Goal: Task Accomplishment & Management: Manage account settings

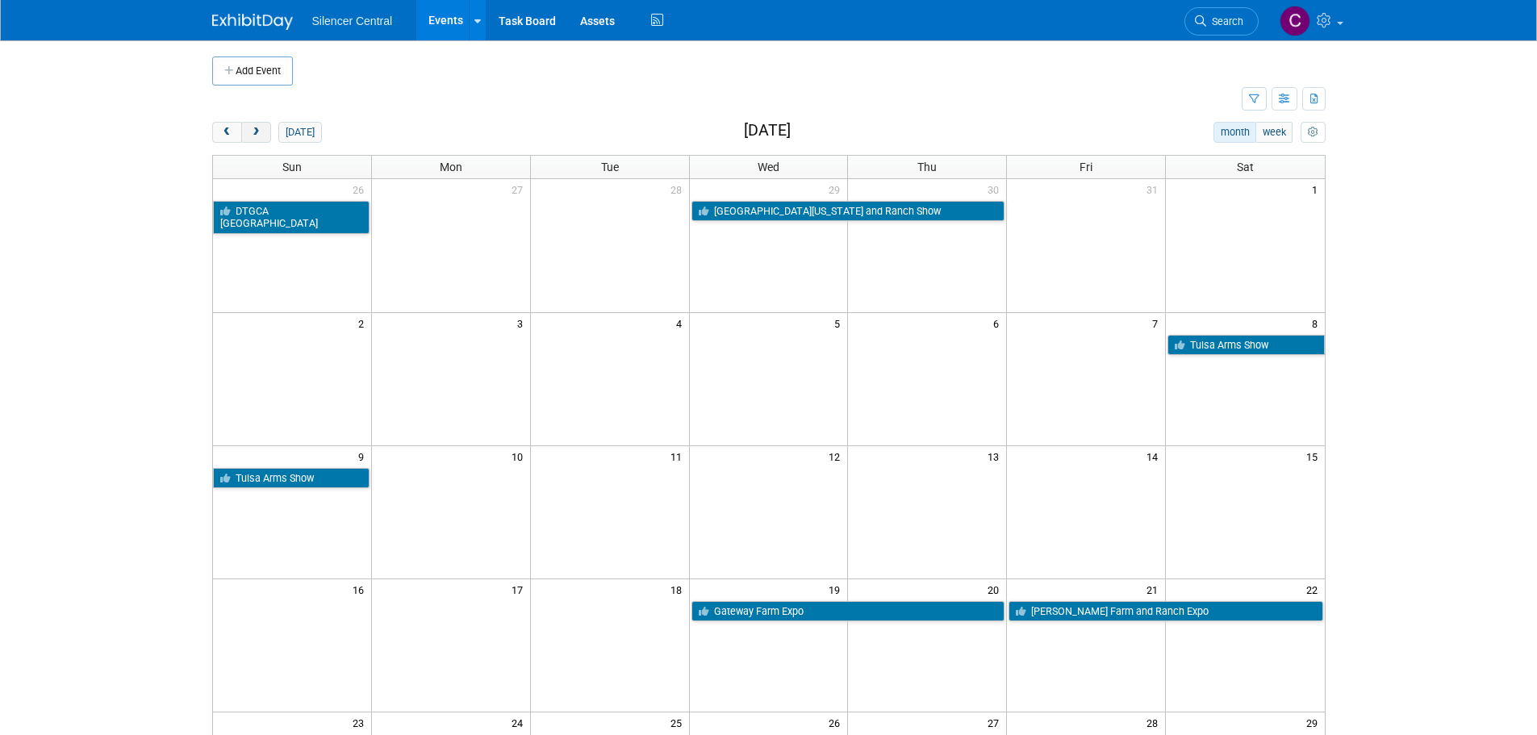
click at [257, 139] on button "next" at bounding box center [256, 132] width 30 height 21
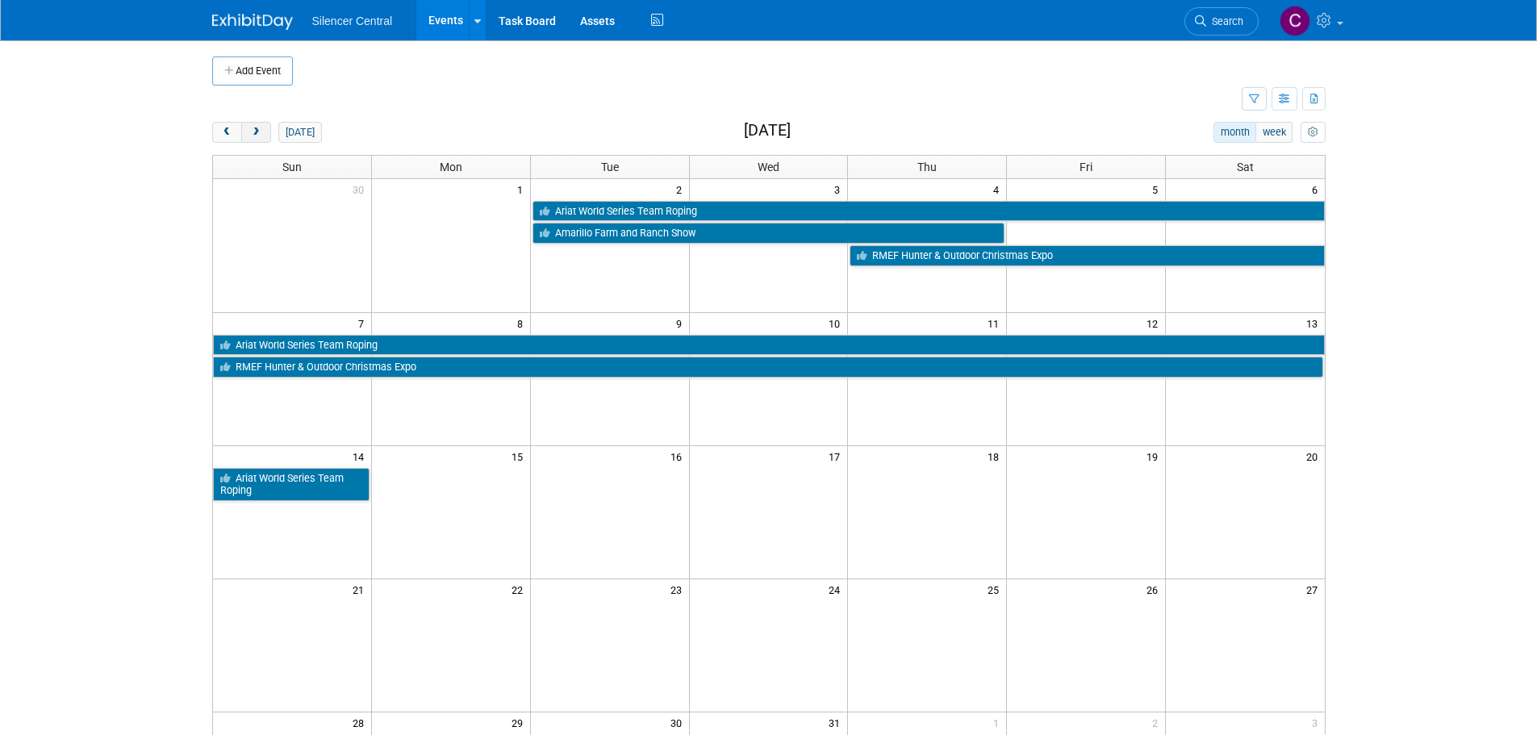
click at [257, 138] on button "next" at bounding box center [256, 132] width 30 height 21
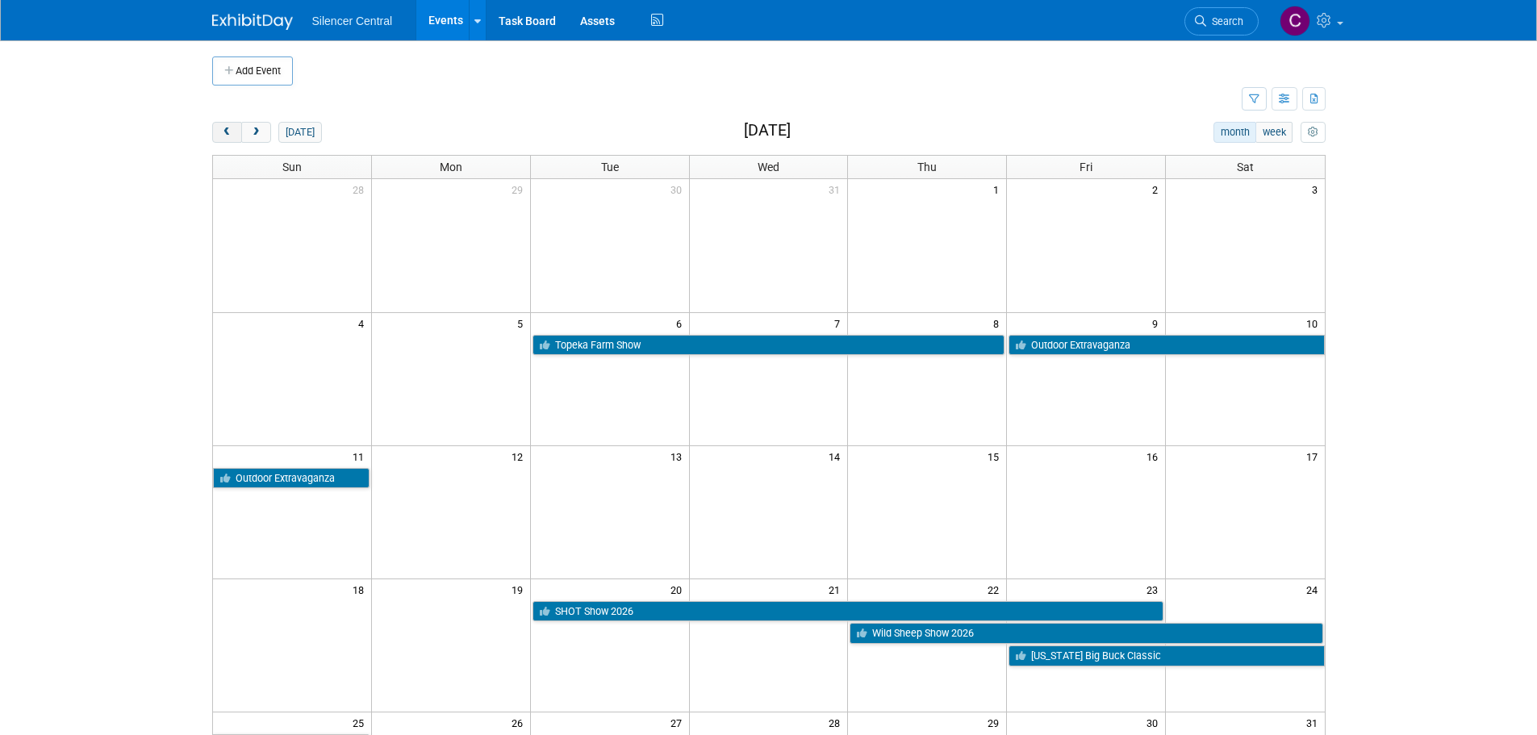
click at [221, 128] on span "prev" at bounding box center [227, 132] width 12 height 10
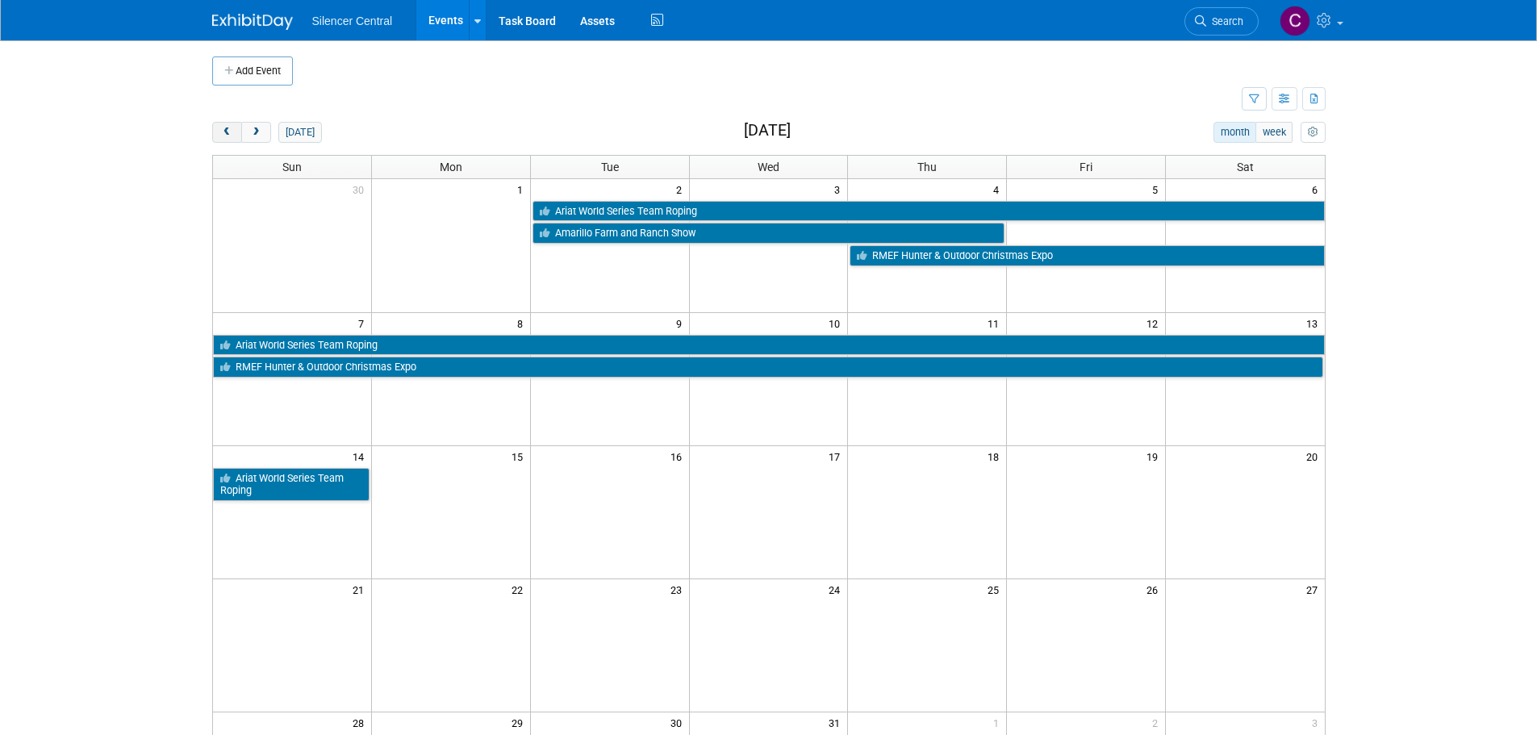
click at [221, 128] on span "prev" at bounding box center [227, 132] width 12 height 10
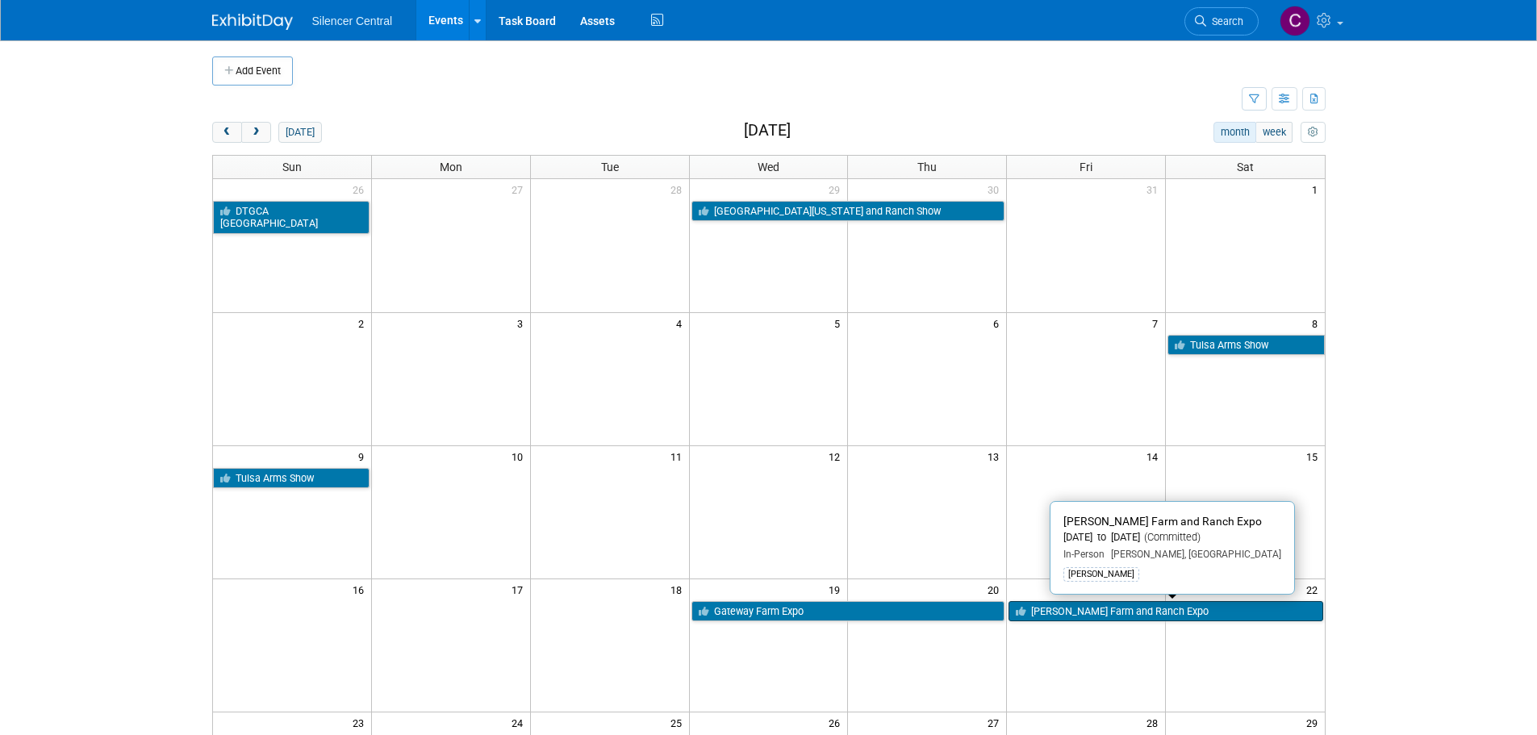
click at [1076, 610] on link "[PERSON_NAME] Farm and Ranch Expo" at bounding box center [1166, 611] width 314 height 21
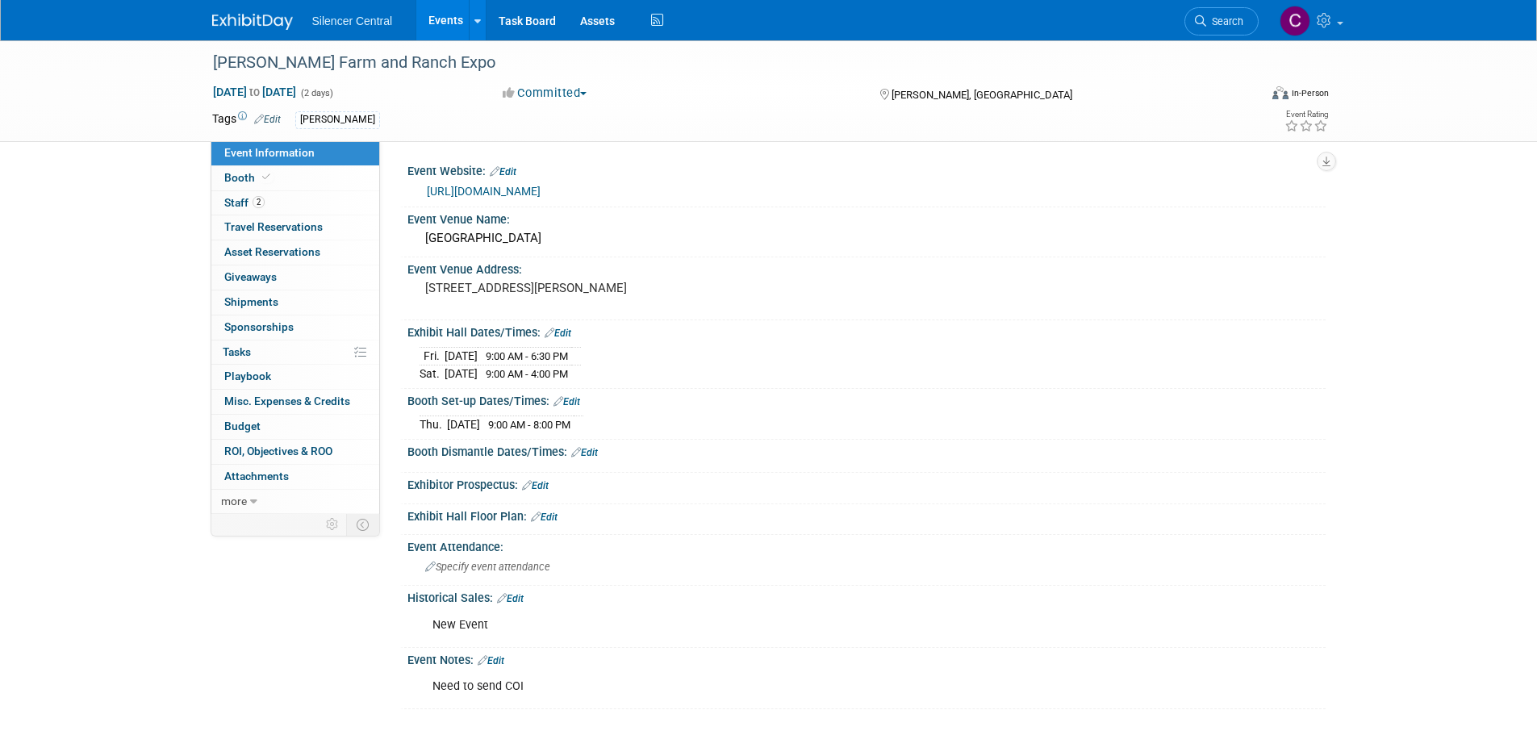
click at [513, 598] on link "Edit" at bounding box center [510, 598] width 27 height 11
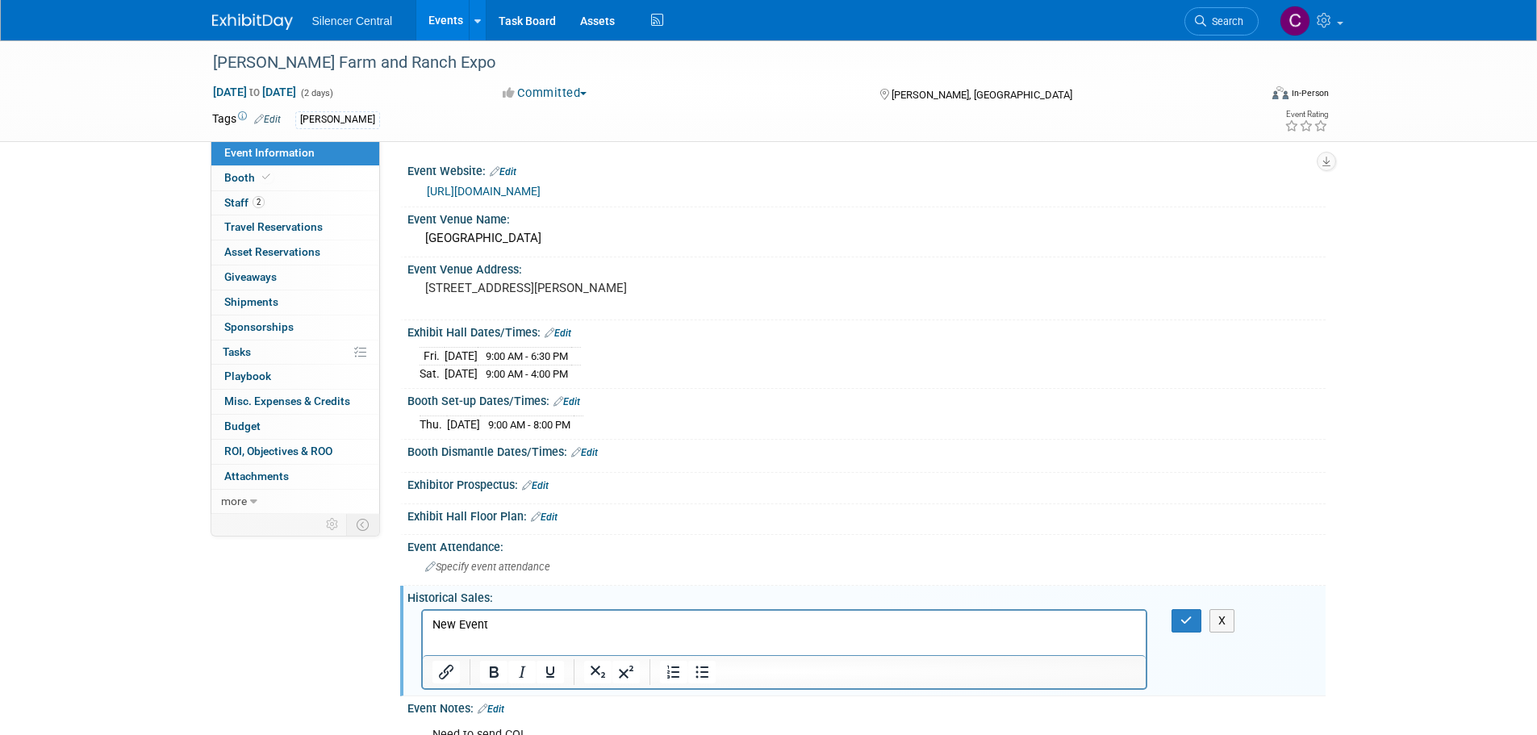
click at [541, 622] on p "New Event" at bounding box center [784, 624] width 705 height 16
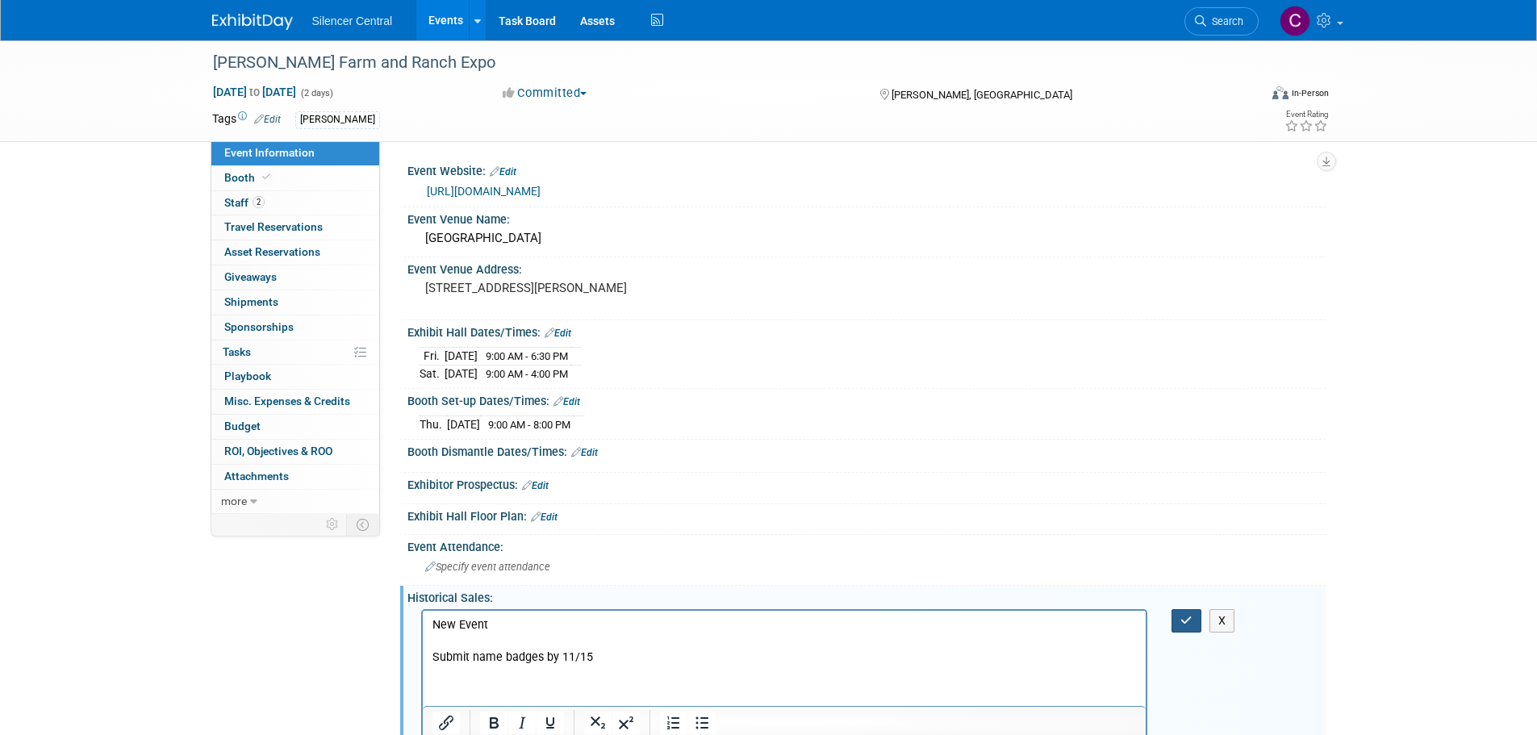
click at [1174, 616] on button "button" at bounding box center [1187, 620] width 30 height 23
